Goal: Navigation & Orientation: Find specific page/section

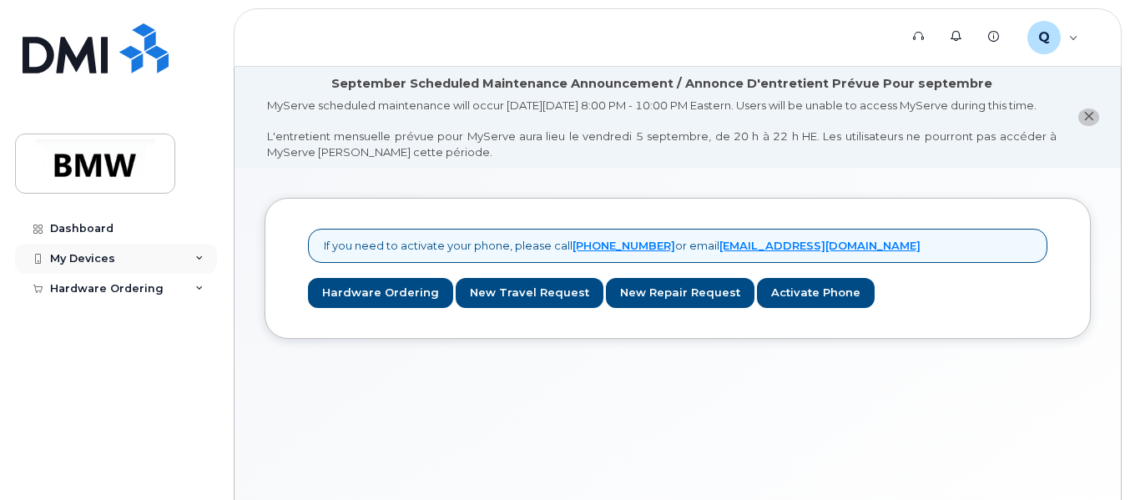
click at [167, 250] on div "My Devices" at bounding box center [116, 259] width 202 height 30
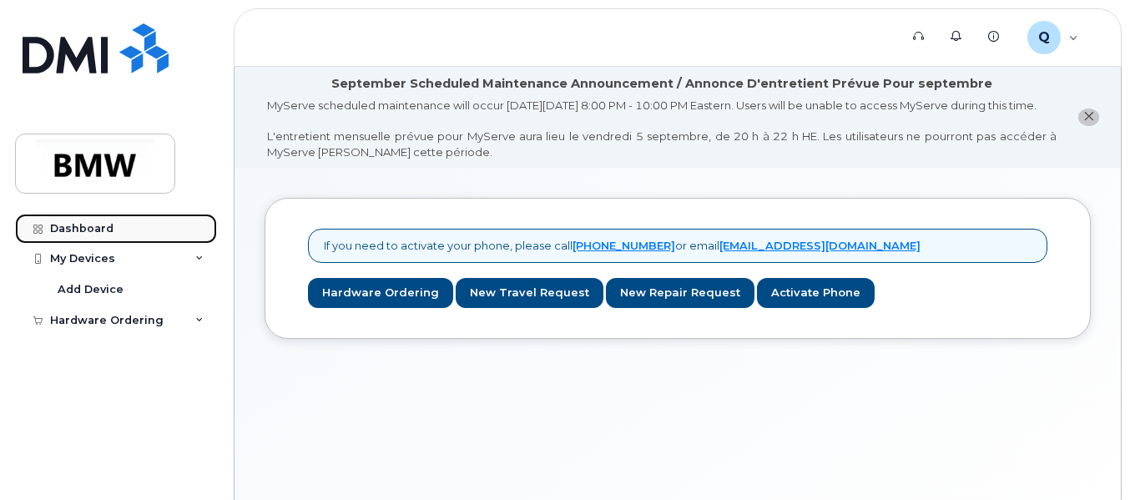
click at [119, 233] on link "Dashboard" at bounding box center [116, 229] width 202 height 30
